Goal: Task Accomplishment & Management: Manage account settings

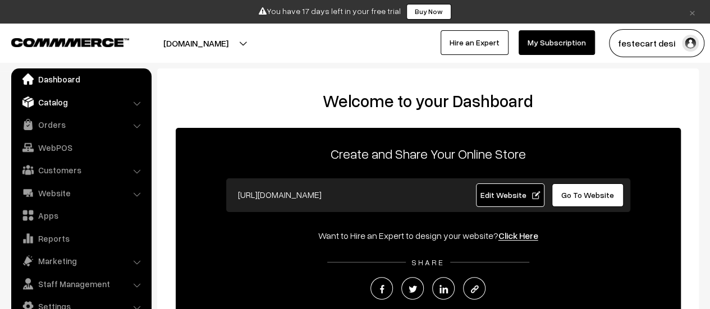
click at [110, 96] on link "Catalog" at bounding box center [81, 102] width 134 height 20
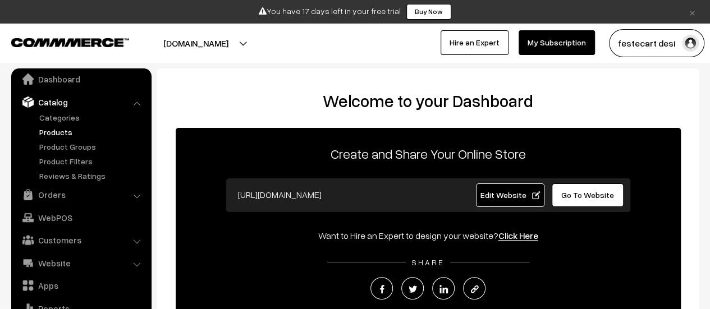
click at [67, 127] on link "Products" at bounding box center [91, 132] width 111 height 12
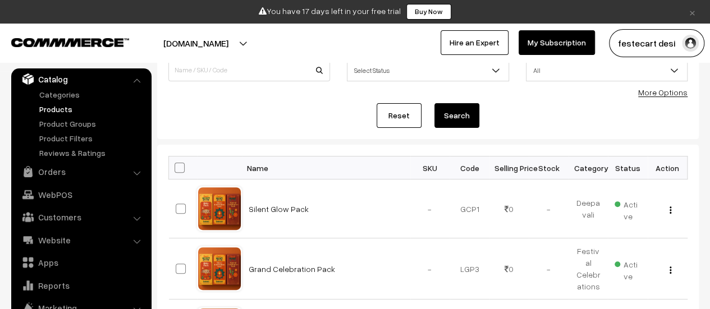
scroll to position [35, 0]
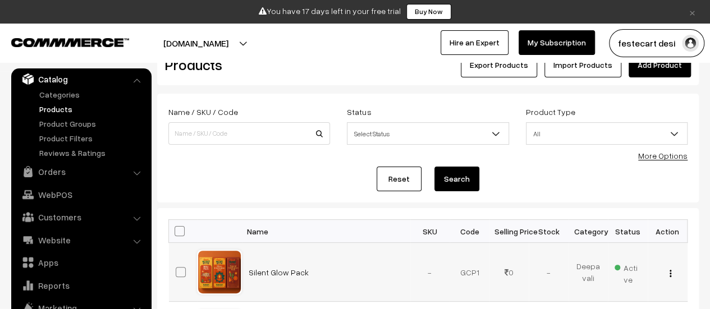
click at [239, 273] on div at bounding box center [219, 272] width 43 height 43
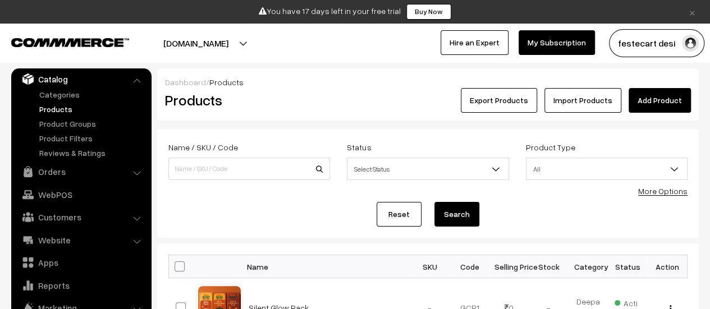
click at [648, 96] on link "Add Product" at bounding box center [659, 100] width 62 height 25
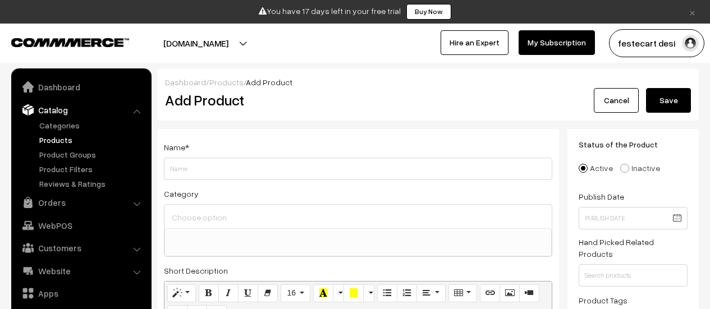
select select
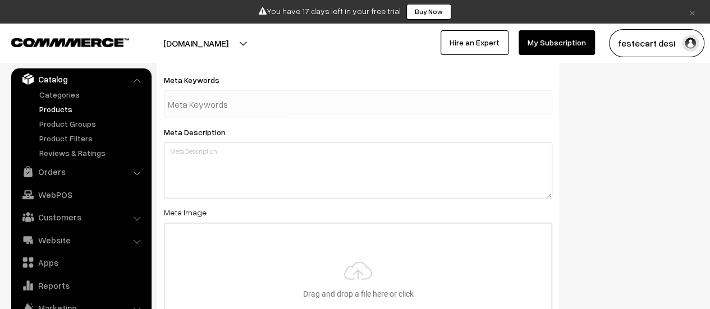
scroll to position [1739, 0]
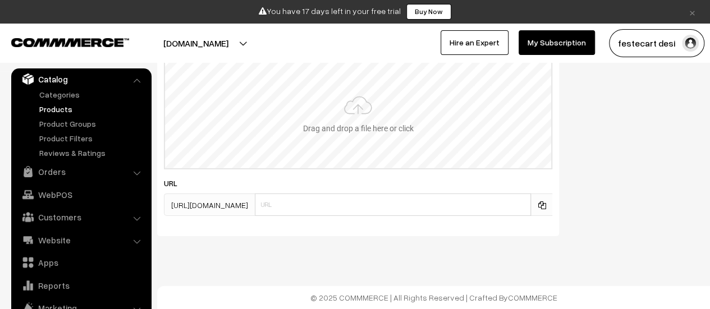
click at [369, 121] on input "file" at bounding box center [358, 113] width 386 height 110
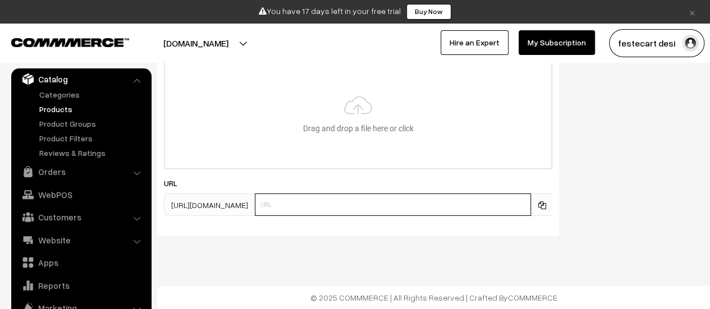
click at [304, 205] on input "text" at bounding box center [393, 205] width 276 height 22
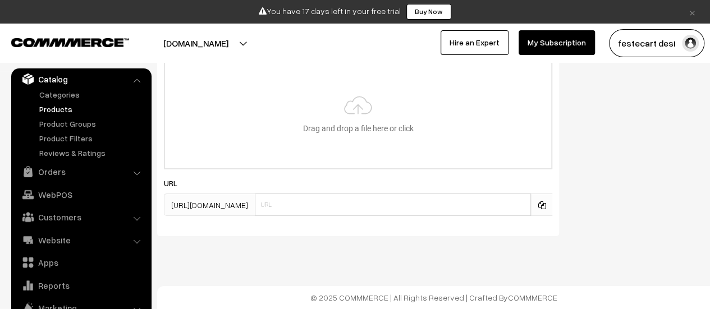
click at [243, 204] on span "[URL][DOMAIN_NAME]" at bounding box center [209, 205] width 91 height 22
click at [255, 205] on span "https://festecart.com/products/" at bounding box center [209, 205] width 91 height 22
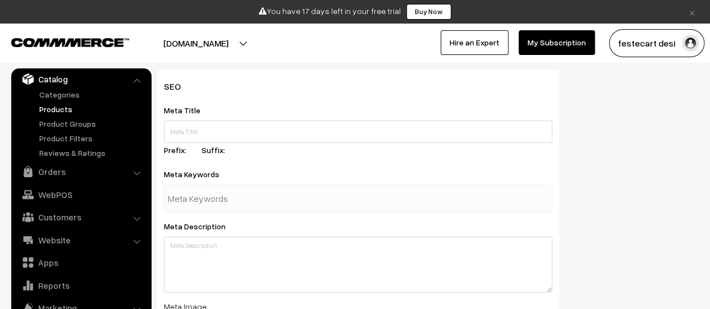
scroll to position [1403, 0]
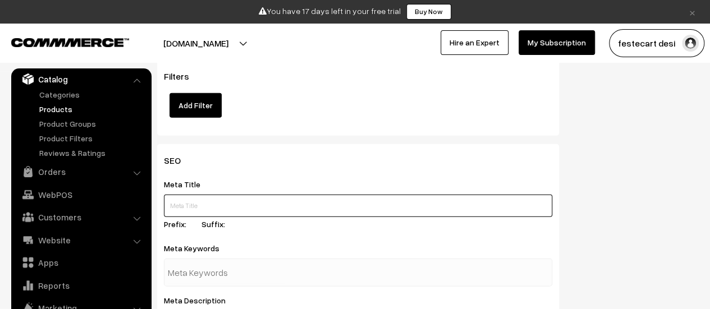
click at [189, 204] on input "text" at bounding box center [358, 206] width 388 height 22
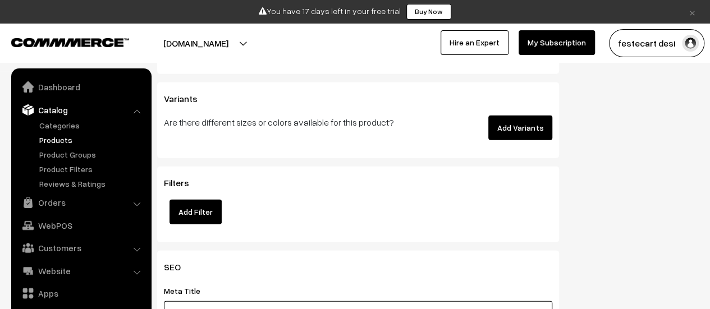
scroll to position [1290, 0]
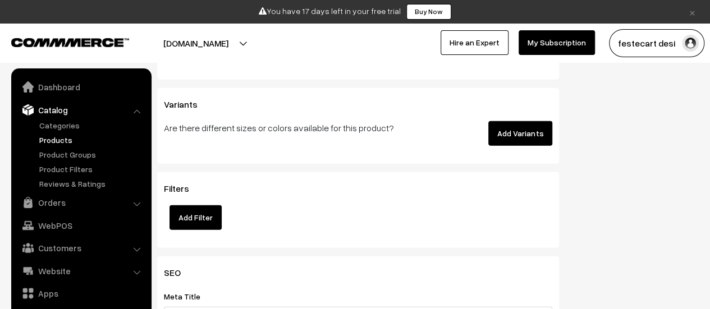
click at [671, 42] on button "festecart desi" at bounding box center [656, 43] width 95 height 28
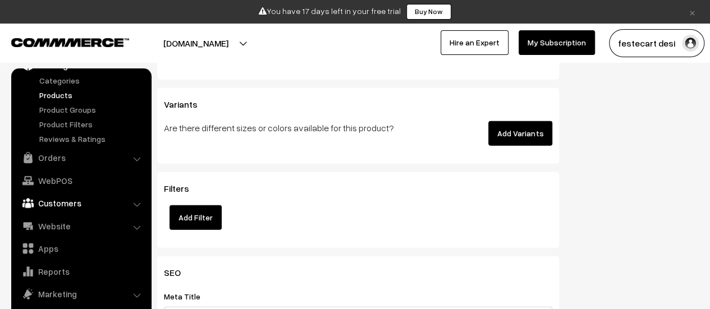
scroll to position [78, 0]
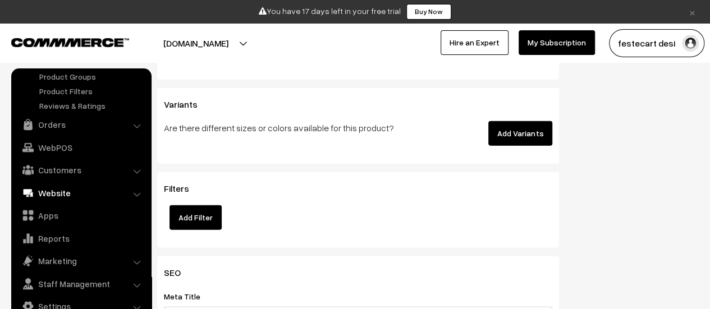
click at [136, 186] on link "Website" at bounding box center [81, 193] width 134 height 20
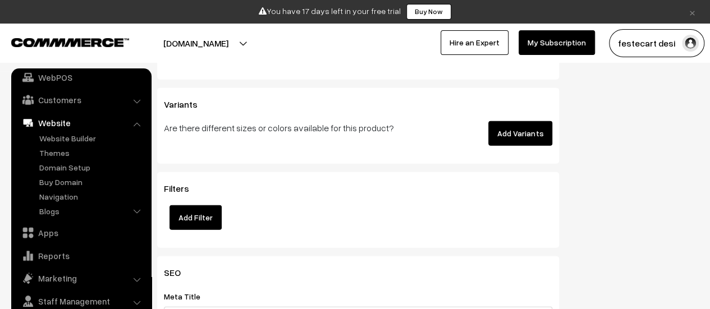
click at [134, 123] on li "Website Website Builder Authors" at bounding box center [81, 167] width 135 height 108
click at [136, 125] on li "Website Website Builder Authors" at bounding box center [81, 167] width 135 height 108
click at [139, 130] on link "Website" at bounding box center [81, 123] width 134 height 20
click at [136, 125] on li "Website Website Builder Authors" at bounding box center [81, 167] width 135 height 108
click at [135, 122] on li "Website Website Builder Authors" at bounding box center [81, 167] width 135 height 108
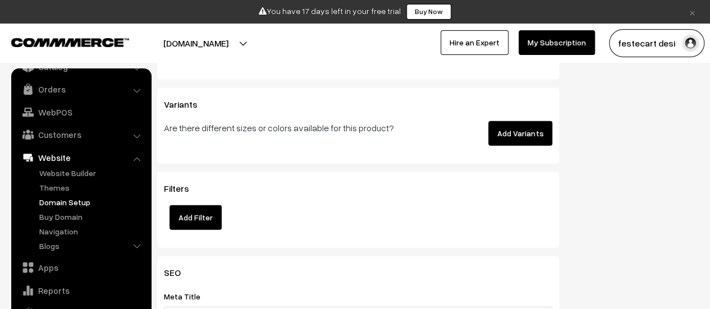
scroll to position [0, 0]
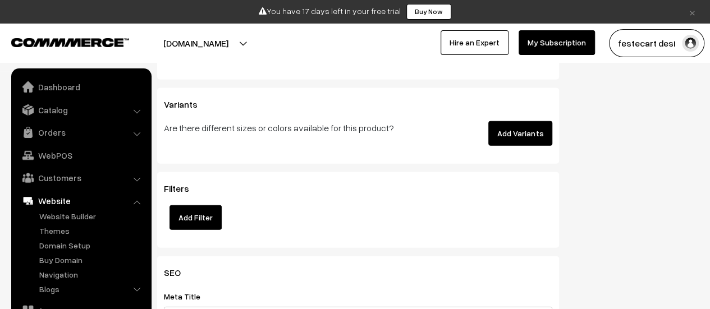
click at [137, 180] on li "Customers Customers" at bounding box center [81, 178] width 135 height 20
click at [137, 177] on li "Customers Customers" at bounding box center [81, 178] width 135 height 20
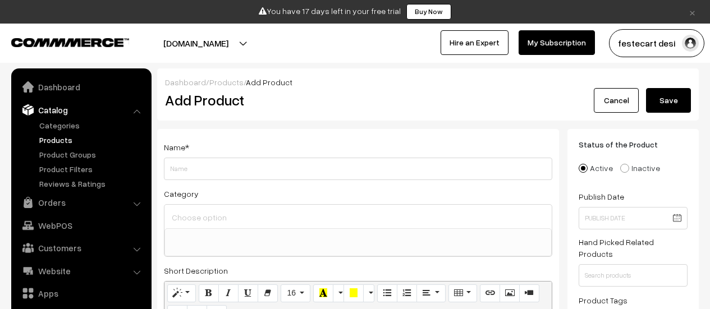
select select
click at [136, 108] on li "Catalog Categories" at bounding box center [81, 145] width 135 height 90
click at [135, 114] on li "Catalog Categories" at bounding box center [81, 145] width 135 height 90
click at [62, 136] on link "Products" at bounding box center [91, 140] width 111 height 12
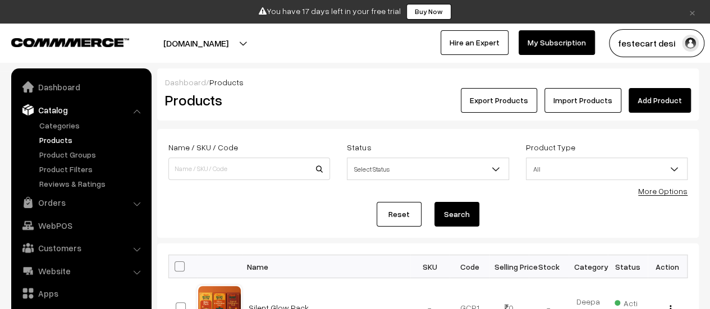
click at [137, 111] on li "Catalog Categories" at bounding box center [81, 145] width 135 height 90
click at [68, 109] on link "Catalog" at bounding box center [81, 110] width 134 height 20
click at [75, 43] on img at bounding box center [70, 42] width 118 height 8
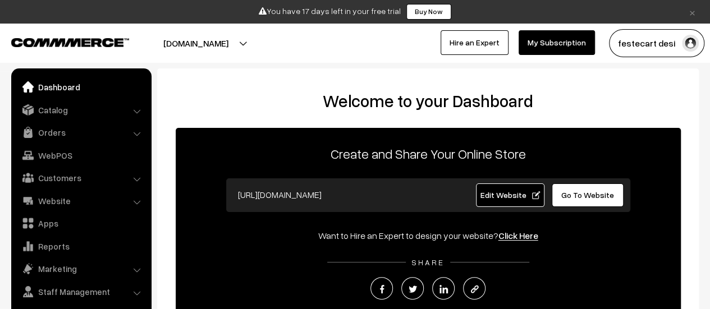
scroll to position [8, 0]
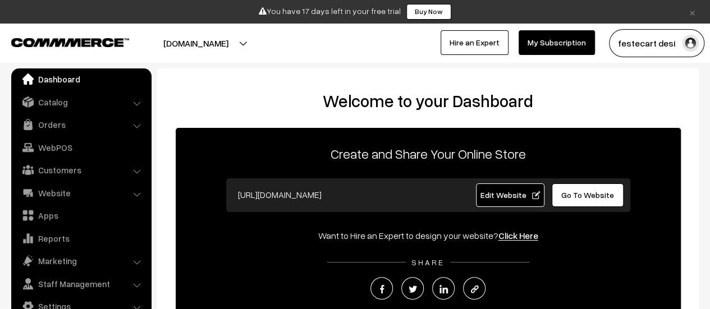
click at [325, 201] on input "https://festecart.com" at bounding box center [343, 194] width 222 height 22
click at [508, 234] on link "Click Here" at bounding box center [518, 235] width 40 height 11
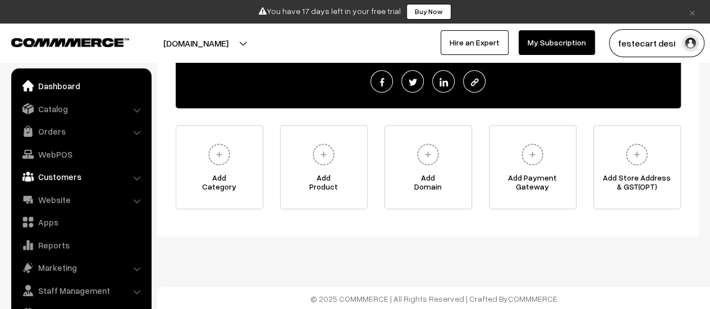
scroll to position [0, 0]
click at [76, 117] on link "Catalog" at bounding box center [81, 110] width 134 height 20
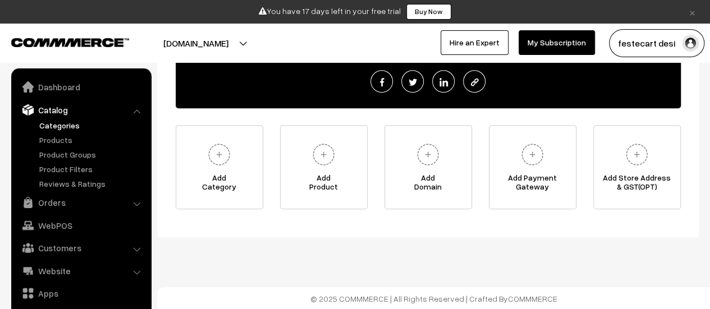
click at [72, 129] on link "Categories" at bounding box center [91, 126] width 111 height 12
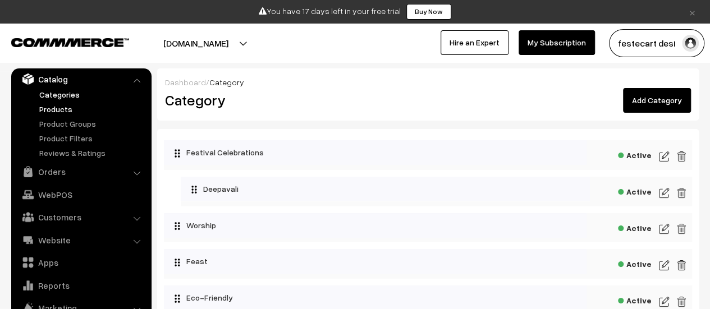
click at [70, 105] on link "Products" at bounding box center [91, 109] width 111 height 12
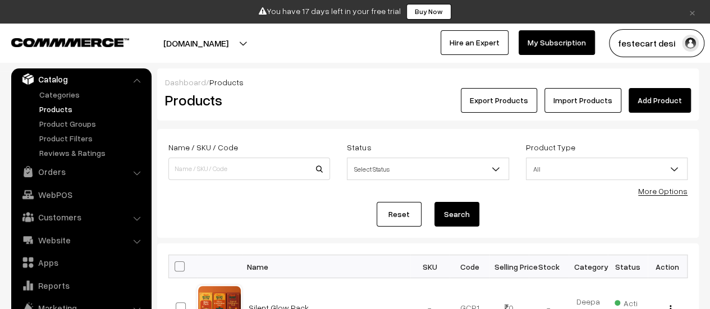
scroll to position [281, 0]
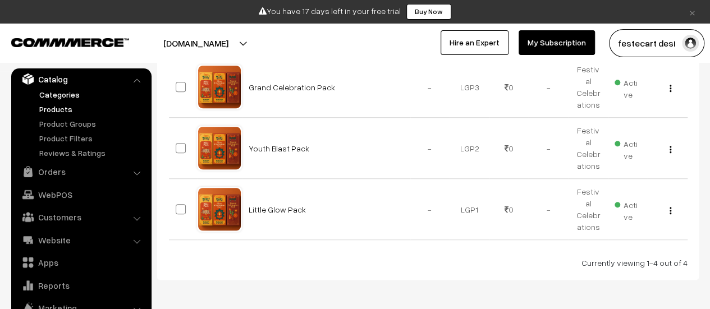
click at [58, 98] on link "Categories" at bounding box center [91, 95] width 111 height 12
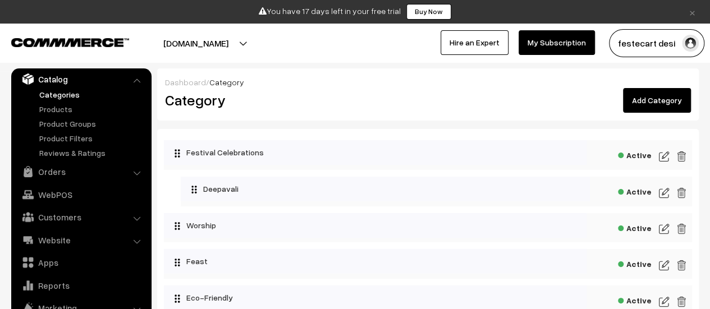
drag, startPoint x: 231, startPoint y: 159, endPoint x: 603, endPoint y: 158, distance: 371.4
click at [603, 158] on div "Active" at bounding box center [428, 155] width 528 height 30
click at [641, 155] on span "Active" at bounding box center [635, 154] width 34 height 14
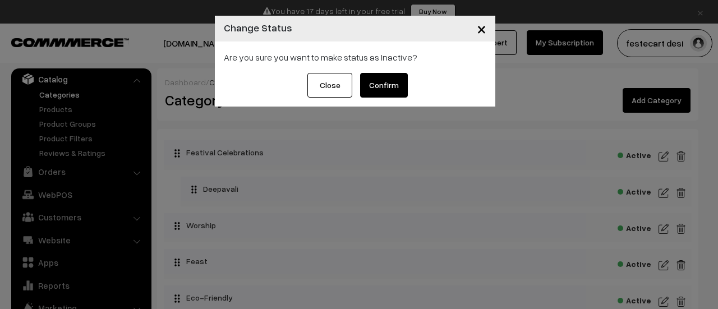
click at [484, 29] on span "×" at bounding box center [482, 28] width 10 height 21
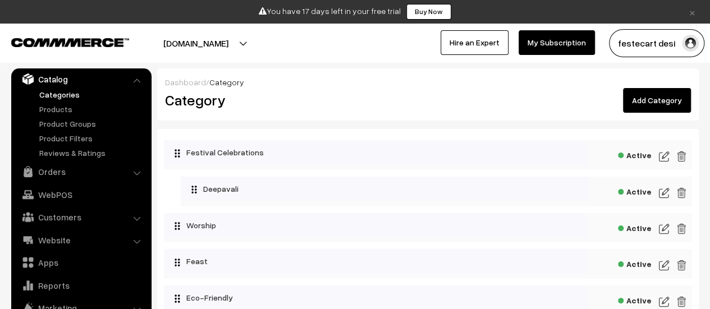
click at [660, 151] on img at bounding box center [664, 156] width 10 height 13
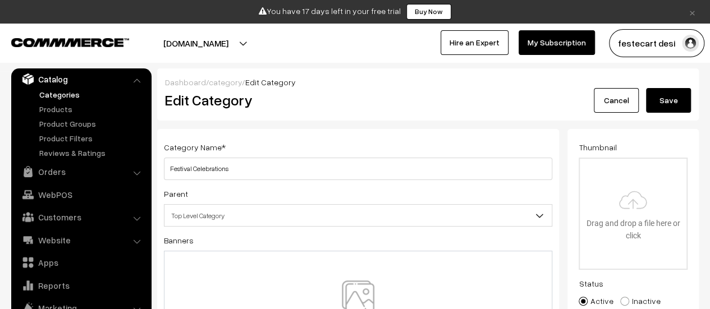
click at [242, 222] on span "Top Level Category" at bounding box center [357, 216] width 387 height 20
click at [606, 97] on link "Cancel" at bounding box center [616, 100] width 45 height 25
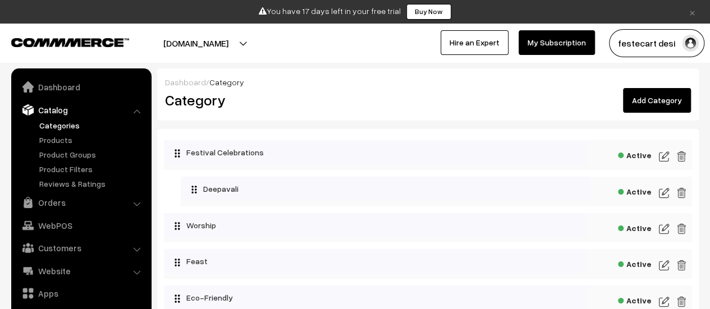
scroll to position [31, 0]
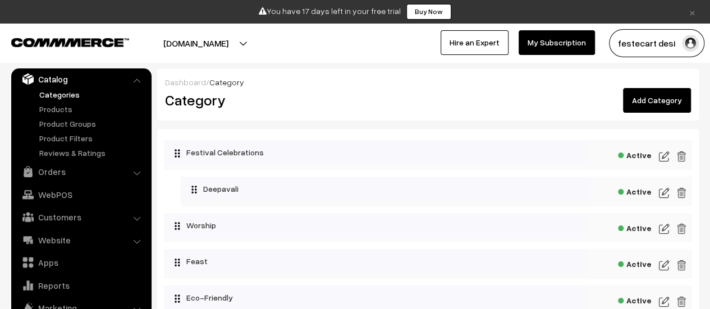
click at [667, 196] on img at bounding box center [664, 192] width 10 height 13
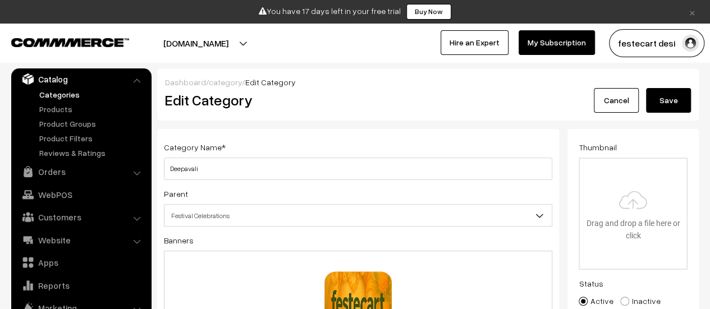
click at [619, 108] on link "Cancel" at bounding box center [616, 100] width 45 height 25
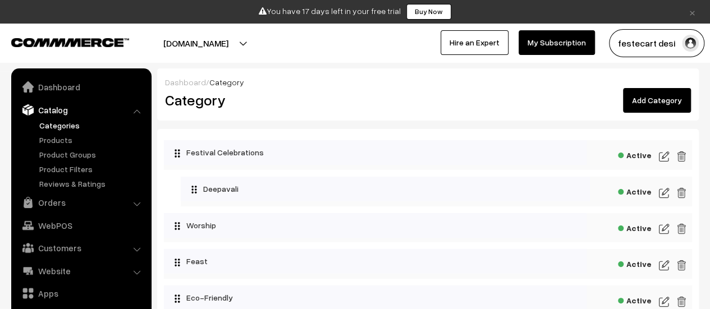
scroll to position [31, 0]
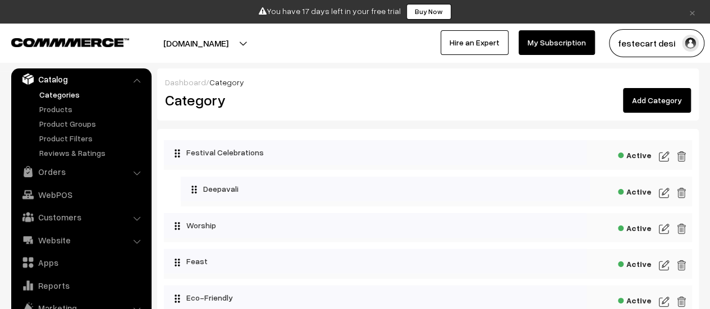
click at [670, 99] on link "Add Category" at bounding box center [657, 100] width 68 height 25
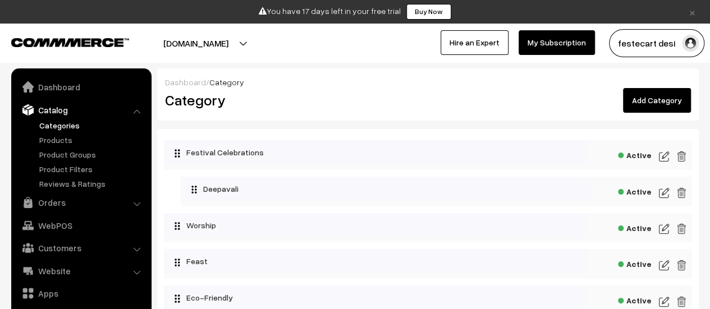
scroll to position [31, 0]
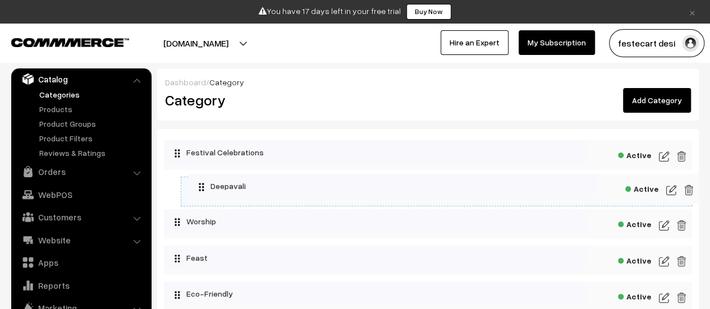
drag, startPoint x: 195, startPoint y: 191, endPoint x: 193, endPoint y: 180, distance: 11.4
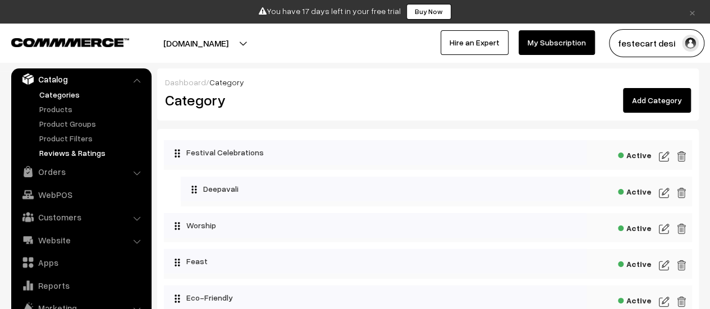
click at [97, 152] on link "Reviews & Ratings" at bounding box center [91, 153] width 111 height 12
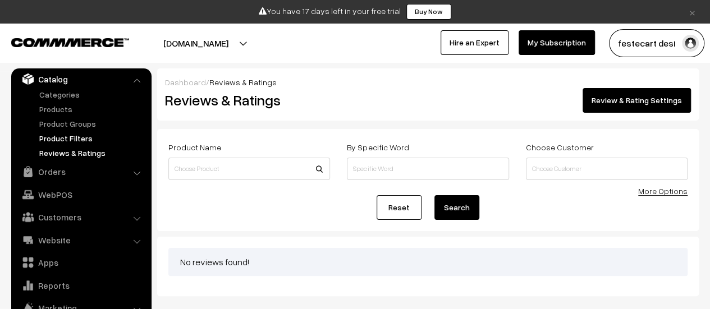
click at [61, 137] on link "Product Filters" at bounding box center [91, 138] width 111 height 12
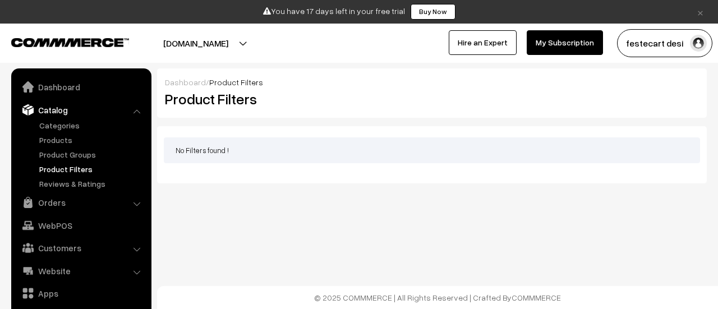
scroll to position [31, 0]
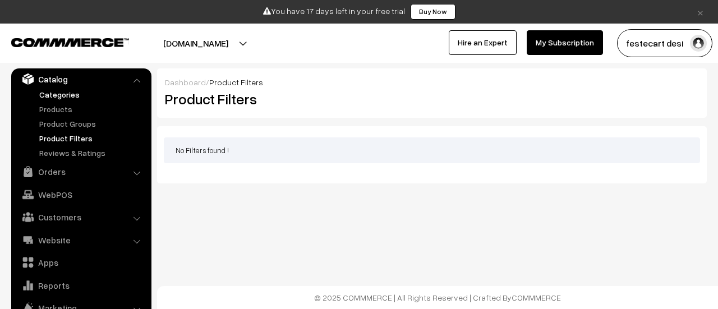
click at [62, 91] on link "Categories" at bounding box center [91, 95] width 111 height 12
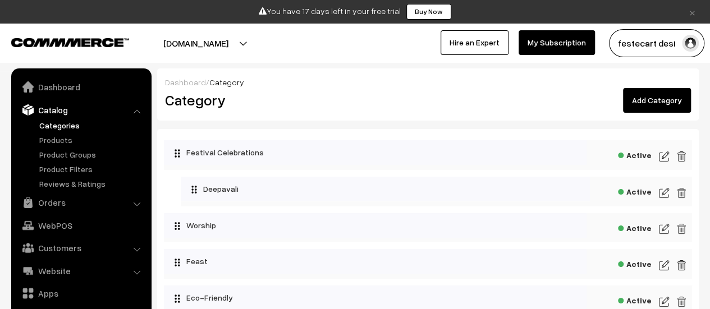
scroll to position [31, 0]
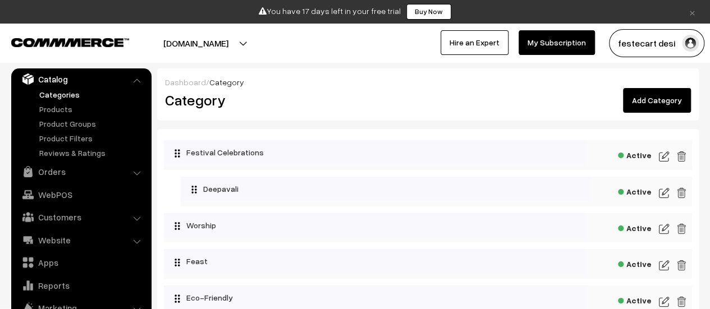
drag, startPoint x: 196, startPoint y: 193, endPoint x: 434, endPoint y: 174, distance: 238.6
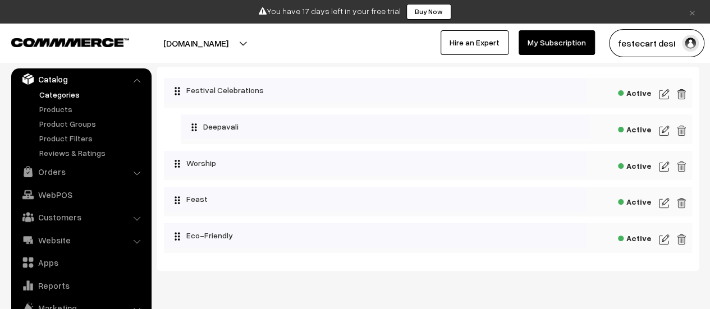
scroll to position [97, 0]
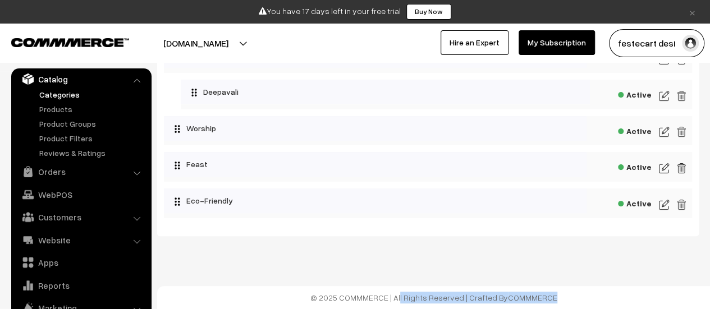
drag, startPoint x: 375, startPoint y: 298, endPoint x: 558, endPoint y: 299, distance: 182.9
click at [558, 299] on footer "© 2025 COMMMERCE | All Rights Reserved | Crafted By COMMMERCE" at bounding box center [433, 297] width 553 height 23
drag, startPoint x: 328, startPoint y: 298, endPoint x: 572, endPoint y: 297, distance: 244.1
click at [572, 297] on footer "© 2025 COMMMERCE | All Rights Reserved | Crafted By COMMMERCE" at bounding box center [433, 297] width 553 height 23
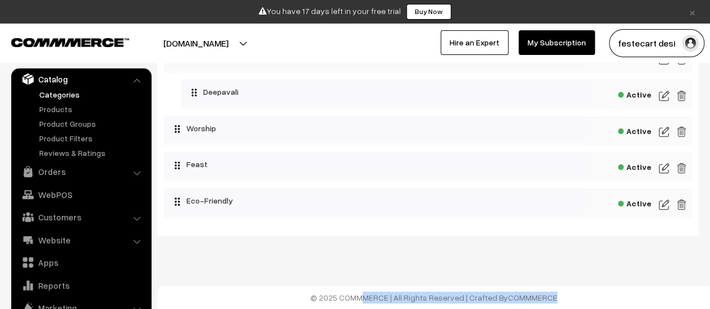
click at [636, 291] on footer "© 2025 COMMMERCE | All Rights Reserved | Crafted By COMMMERCE" at bounding box center [433, 297] width 553 height 23
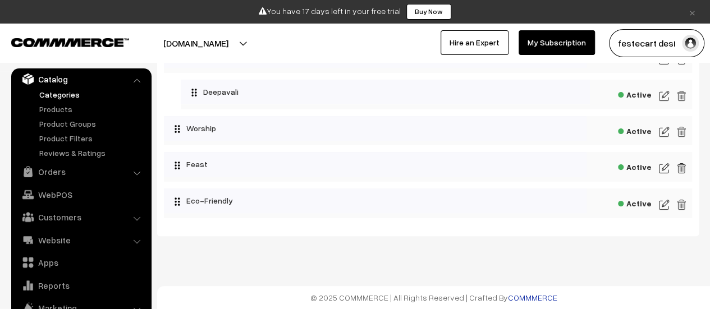
click at [527, 299] on link "COMMMERCE" at bounding box center [532, 298] width 49 height 10
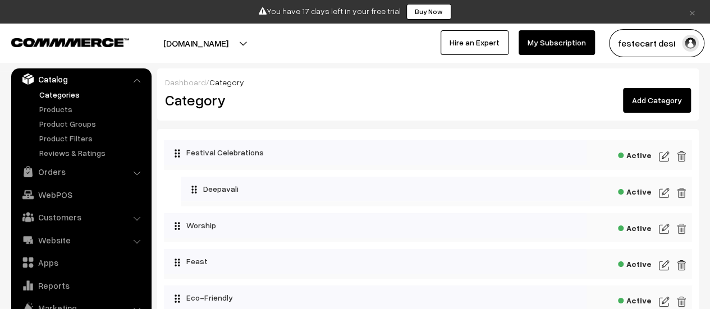
click at [675, 103] on link "Add Category" at bounding box center [657, 100] width 68 height 25
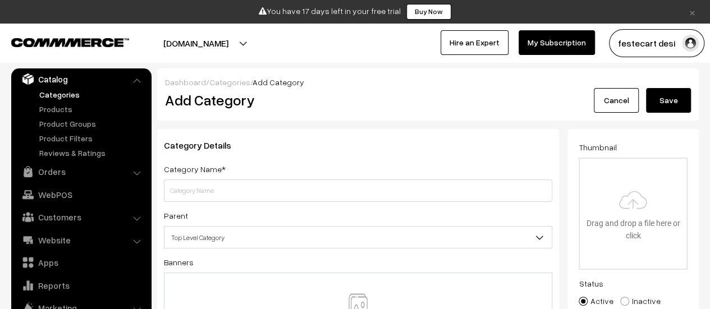
click at [631, 96] on link "Cancel" at bounding box center [616, 100] width 45 height 25
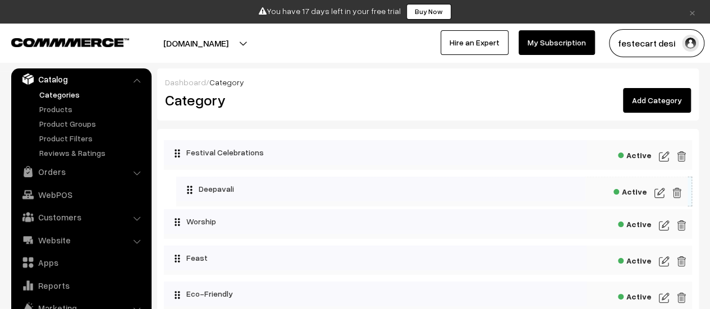
drag, startPoint x: 195, startPoint y: 191, endPoint x: 181, endPoint y: 182, distance: 16.4
drag, startPoint x: 196, startPoint y: 187, endPoint x: 163, endPoint y: 178, distance: 34.2
drag, startPoint x: 195, startPoint y: 188, endPoint x: 186, endPoint y: 176, distance: 14.8
drag, startPoint x: 174, startPoint y: 187, endPoint x: 201, endPoint y: 183, distance: 26.6
drag, startPoint x: 193, startPoint y: 188, endPoint x: 205, endPoint y: 182, distance: 13.8
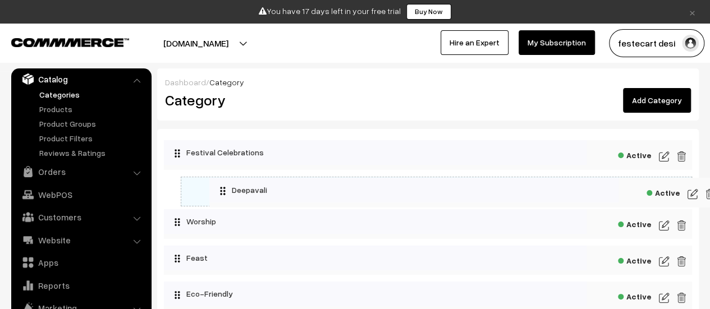
drag, startPoint x: 197, startPoint y: 187, endPoint x: 215, endPoint y: 180, distance: 19.9
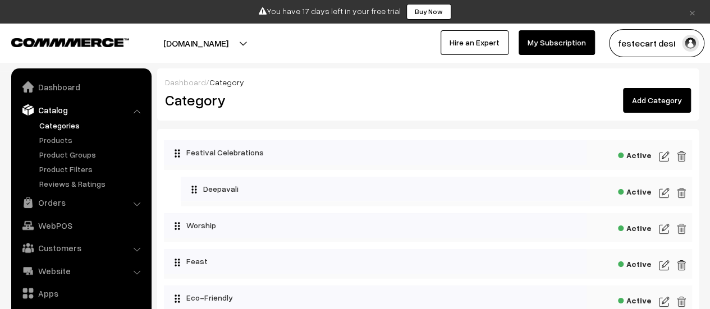
click at [215, 36] on button "[DOMAIN_NAME]" at bounding box center [196, 43] width 144 height 28
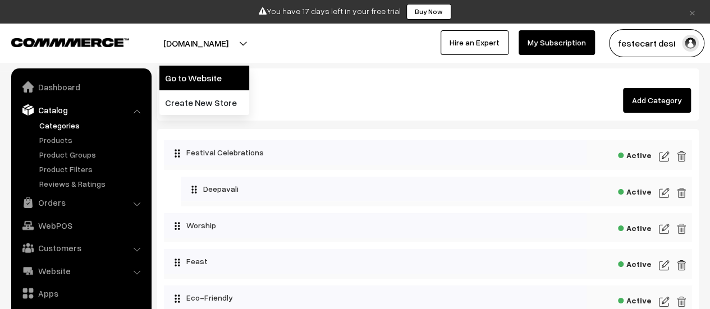
click at [218, 82] on link "Go to Website" at bounding box center [204, 78] width 90 height 25
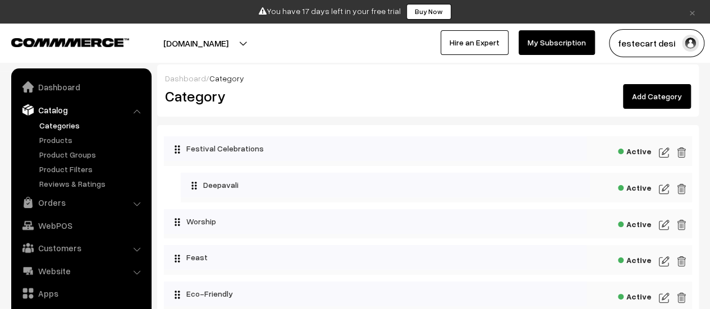
scroll to position [97, 0]
